Goal: Navigation & Orientation: Find specific page/section

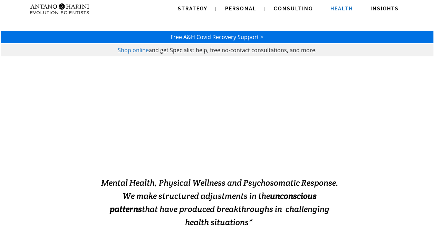
click at [134, 48] on span "Shop online" at bounding box center [133, 50] width 31 height 8
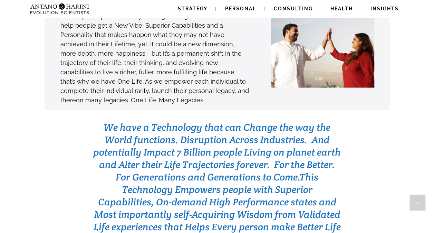
scroll to position [2107, 0]
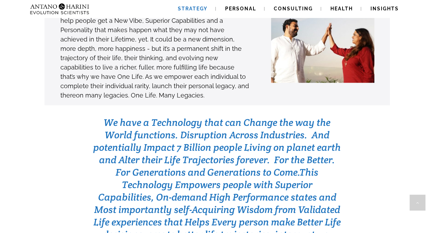
click at [196, 7] on span "Strategy" at bounding box center [193, 9] width 30 height 6
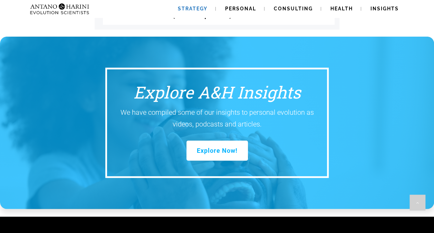
scroll to position [967, 0]
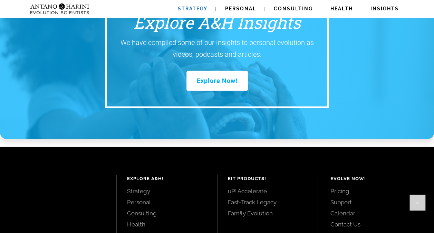
click at [349, 220] on link "Contact Us" at bounding box center [374, 224] width 88 height 8
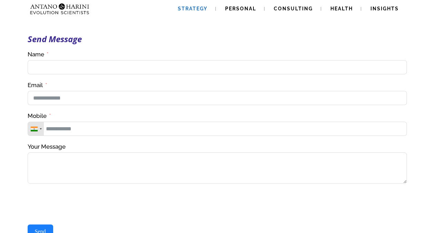
click at [193, 10] on span "Strategy" at bounding box center [193, 9] width 30 height 6
